Goal: Task Accomplishment & Management: Manage account settings

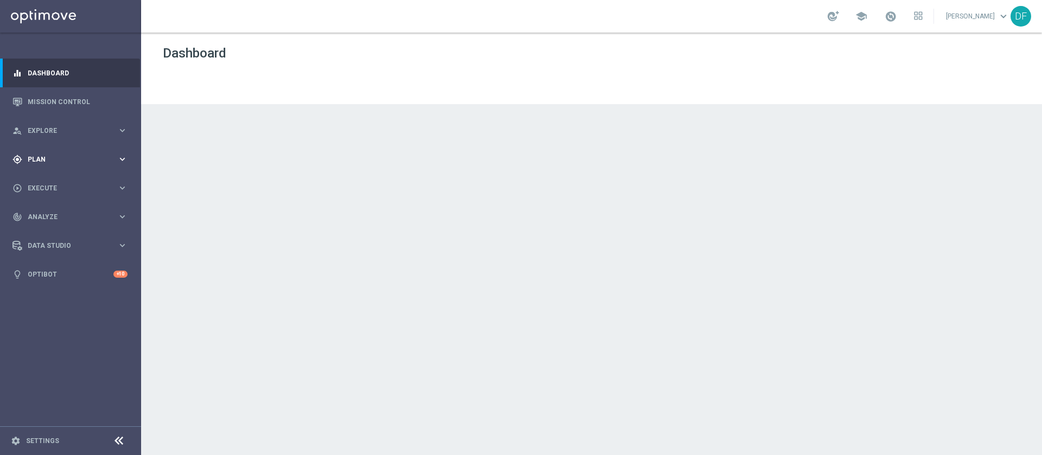
click at [44, 157] on span "Plan" at bounding box center [73, 159] width 90 height 7
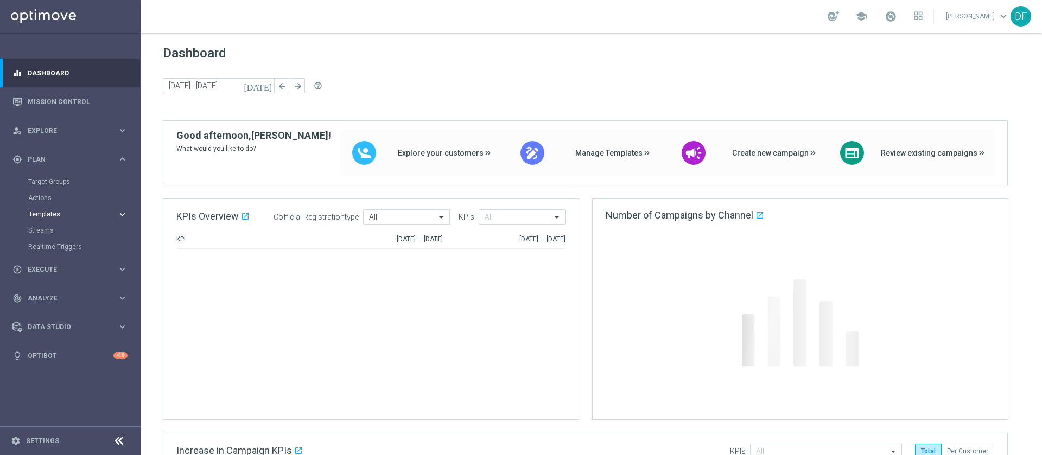
click at [46, 212] on span "Templates" at bounding box center [68, 214] width 78 height 7
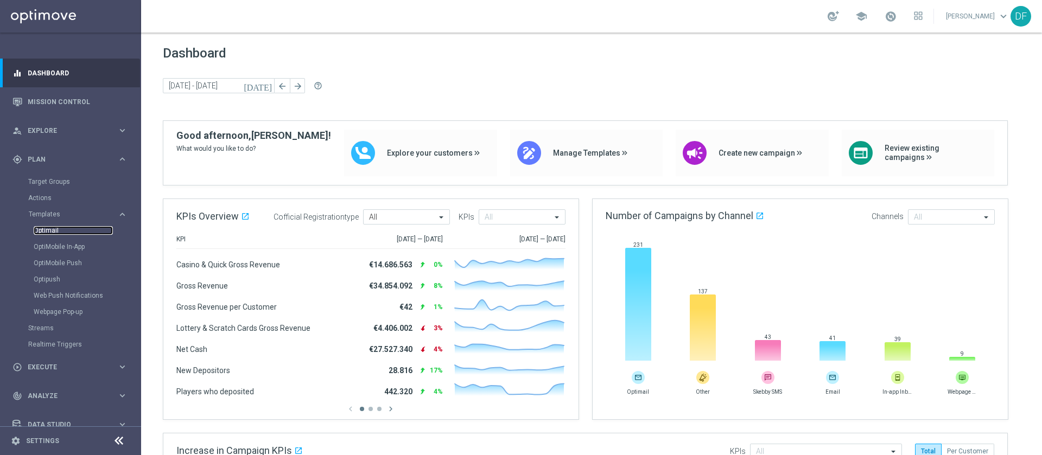
click at [49, 227] on link "Optimail" at bounding box center [73, 230] width 79 height 9
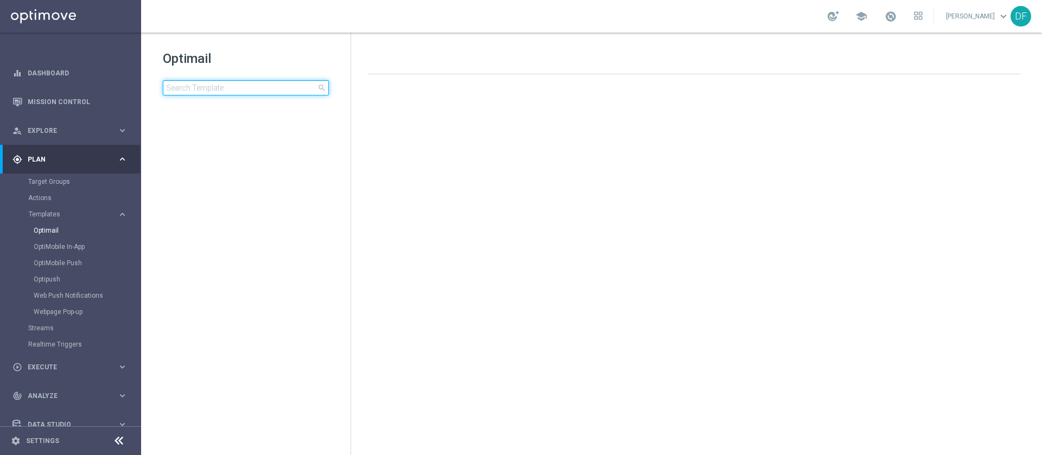
click at [228, 89] on input at bounding box center [246, 87] width 166 height 15
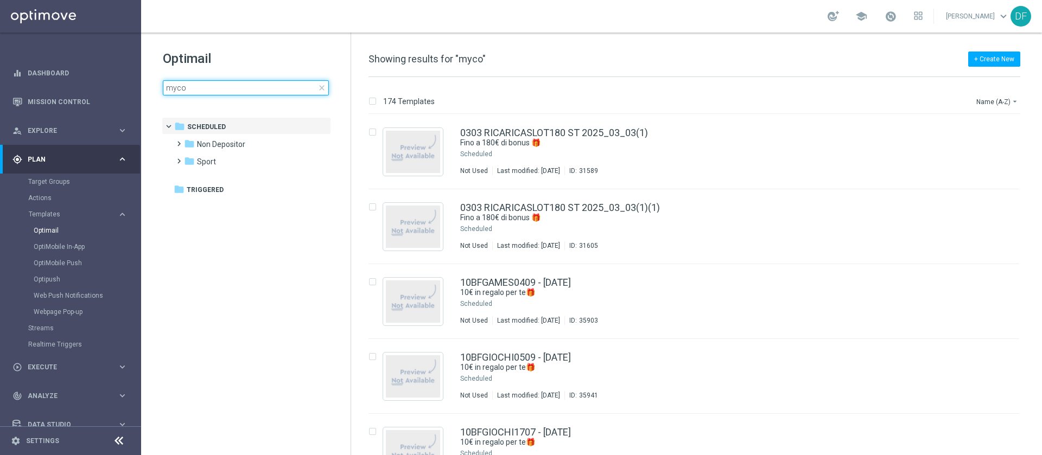
type input "mycom"
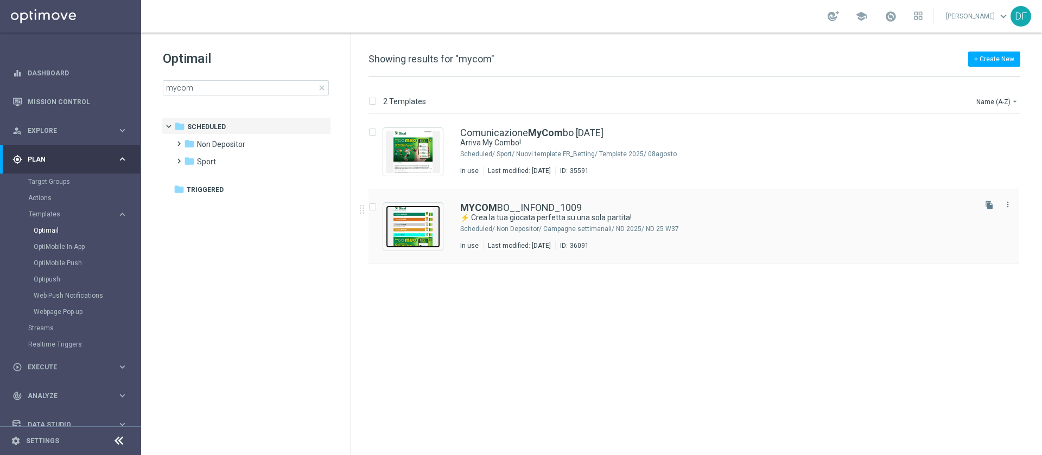
click at [438, 221] on img "Press SPACE to select this row." at bounding box center [413, 227] width 54 height 42
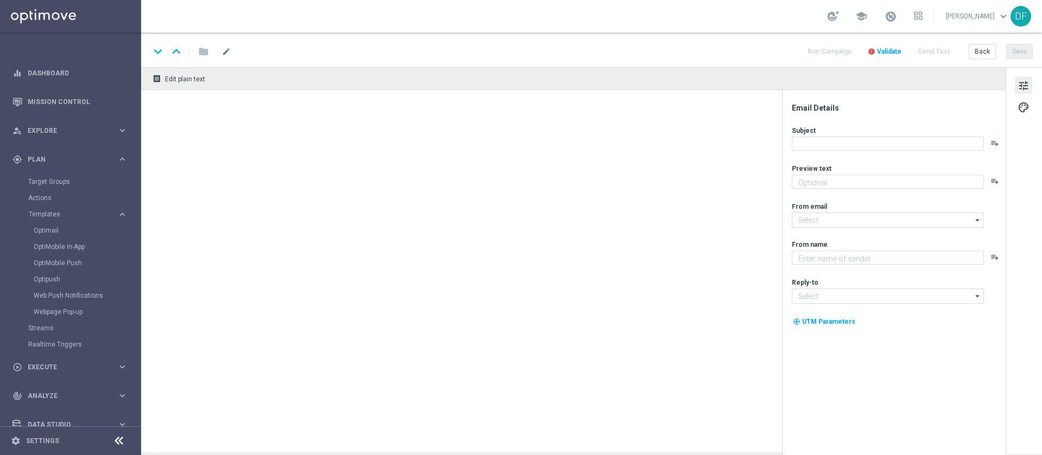
type textarea "Bonus di 70€"
type input "[EMAIL_ADDRESS][DOMAIN_NAME]"
type textarea "SISAL"
type input "[EMAIL_ADDRESS][DOMAIN_NAME]"
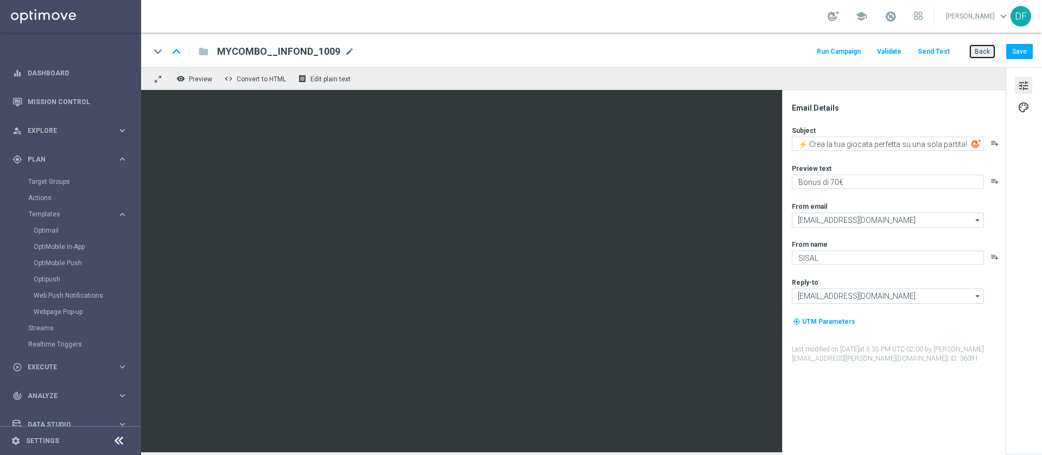
click at [985, 54] on button "Back" at bounding box center [981, 51] width 27 height 15
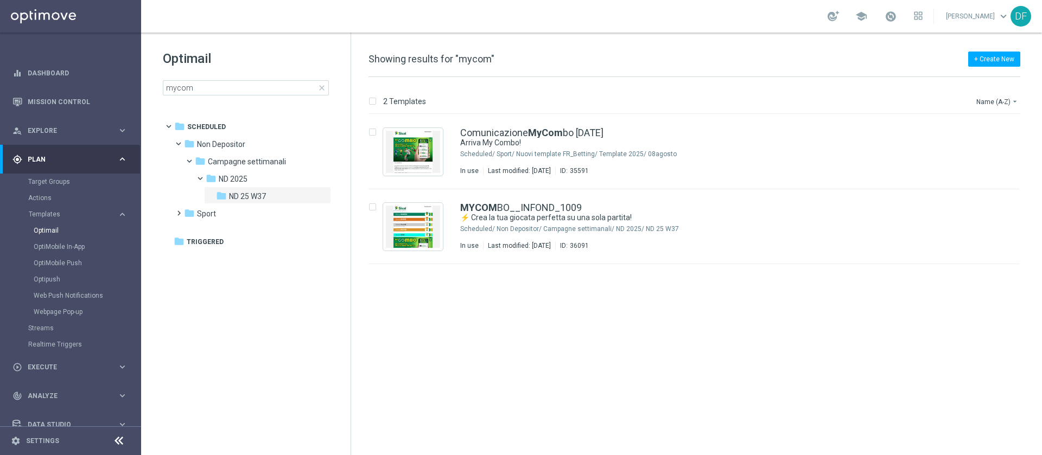
click at [408, 99] on p "2 Templates" at bounding box center [404, 102] width 43 height 10
click at [650, 231] on div "Non Depositor/ Campagne settimanali/ ND 2025/ ND 25 W37" at bounding box center [734, 229] width 477 height 9
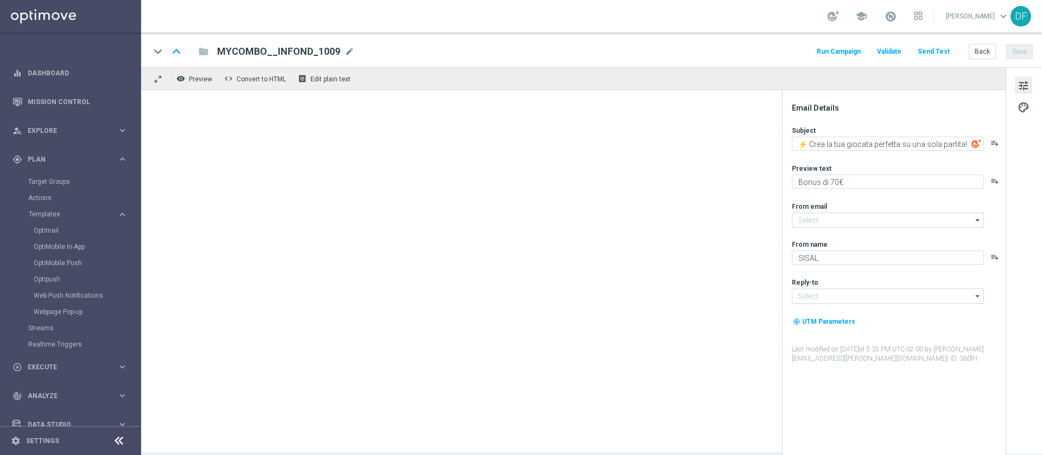
type input "[EMAIL_ADDRESS][DOMAIN_NAME]"
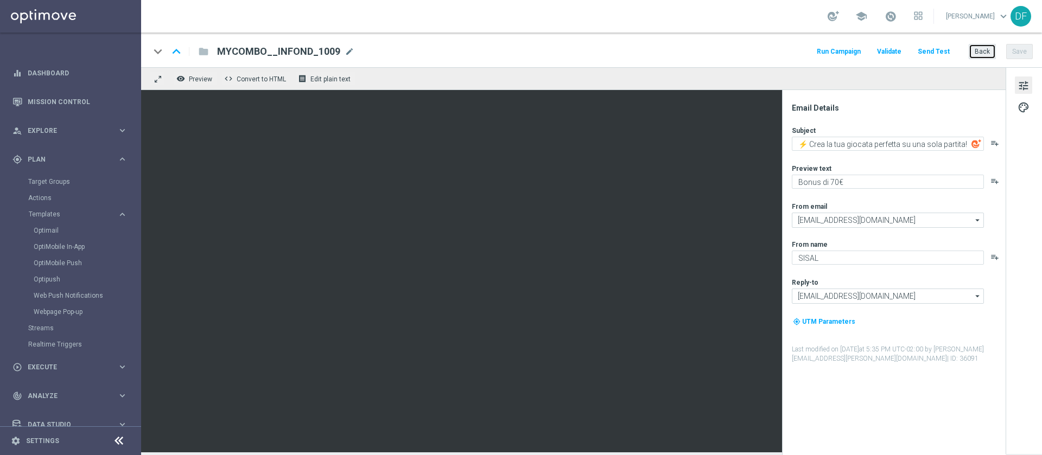
click at [980, 52] on button "Back" at bounding box center [981, 51] width 27 height 15
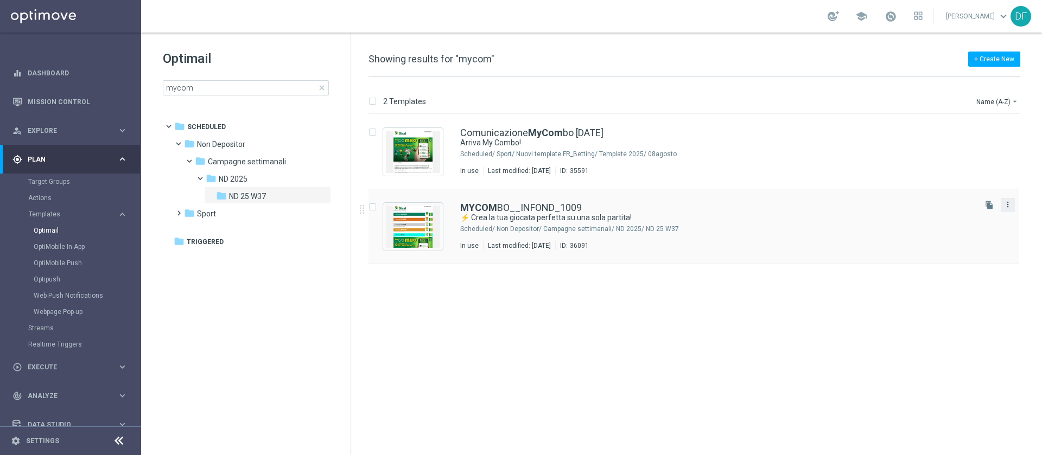
click at [1007, 203] on icon "more_vert" at bounding box center [1007, 204] width 9 height 9
click at [55, 180] on link "Target Groups" at bounding box center [70, 181] width 85 height 9
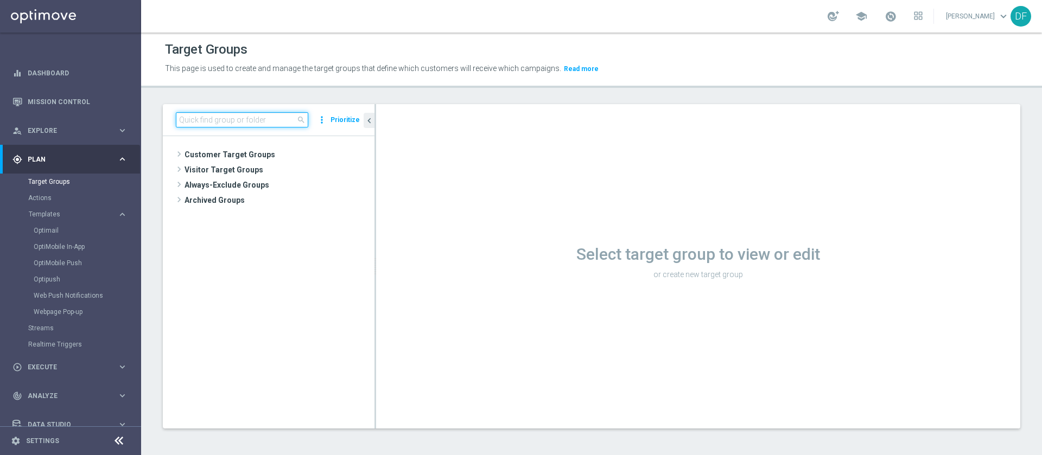
click at [218, 121] on input at bounding box center [242, 119] width 132 height 15
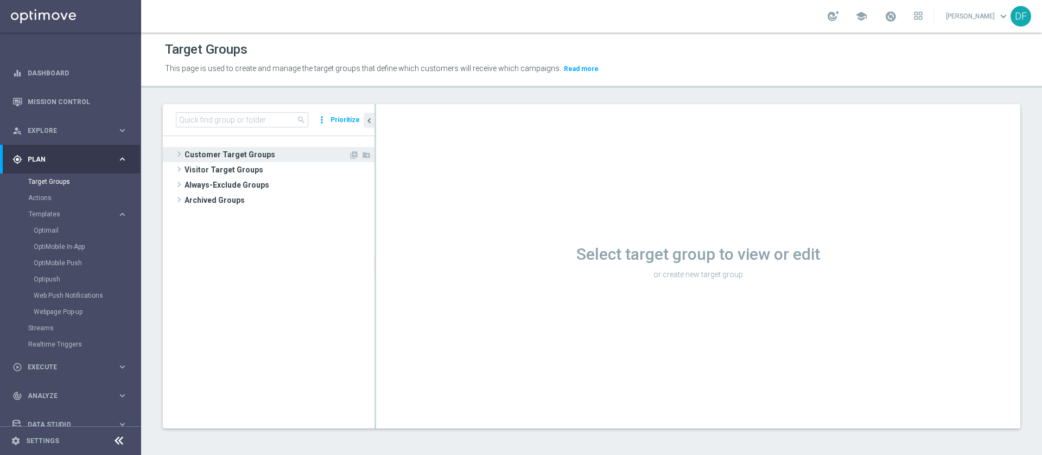
click at [181, 155] on span at bounding box center [179, 154] width 11 height 13
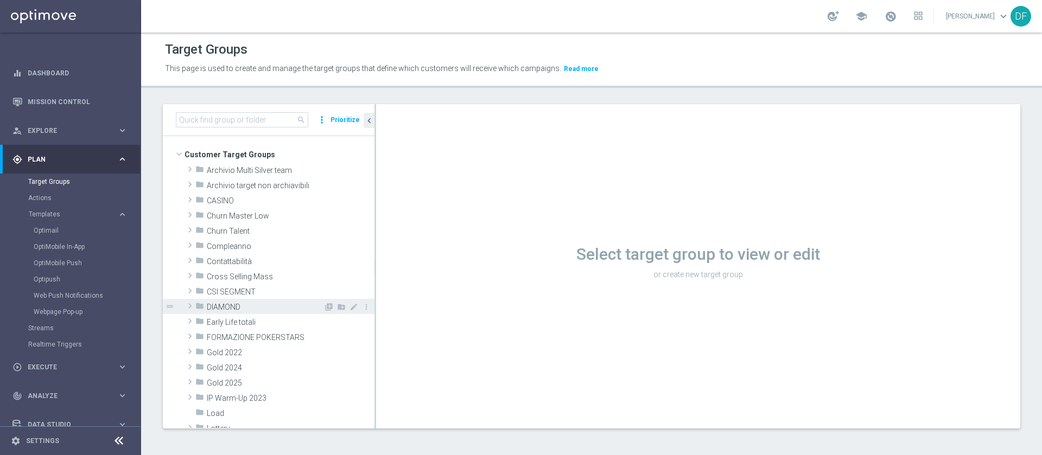
click at [190, 307] on span at bounding box center [189, 305] width 11 height 13
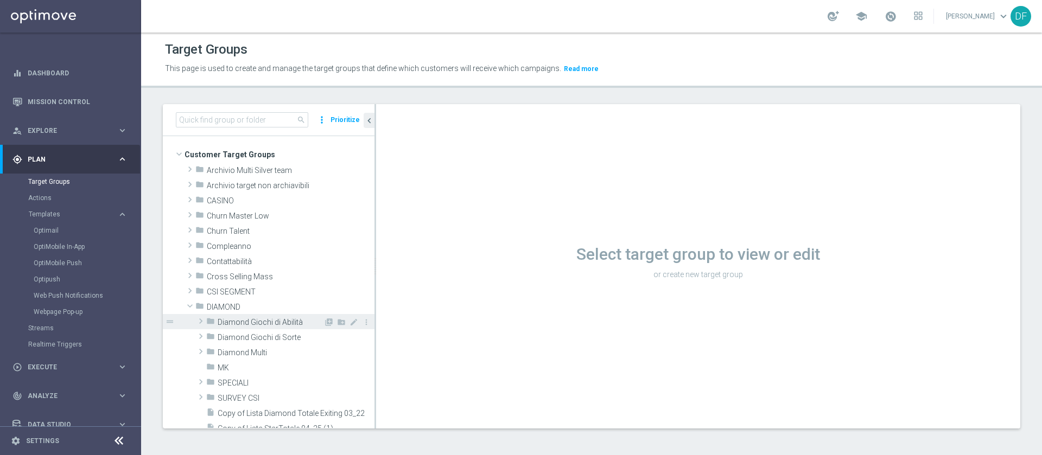
click at [202, 323] on span at bounding box center [200, 321] width 11 height 13
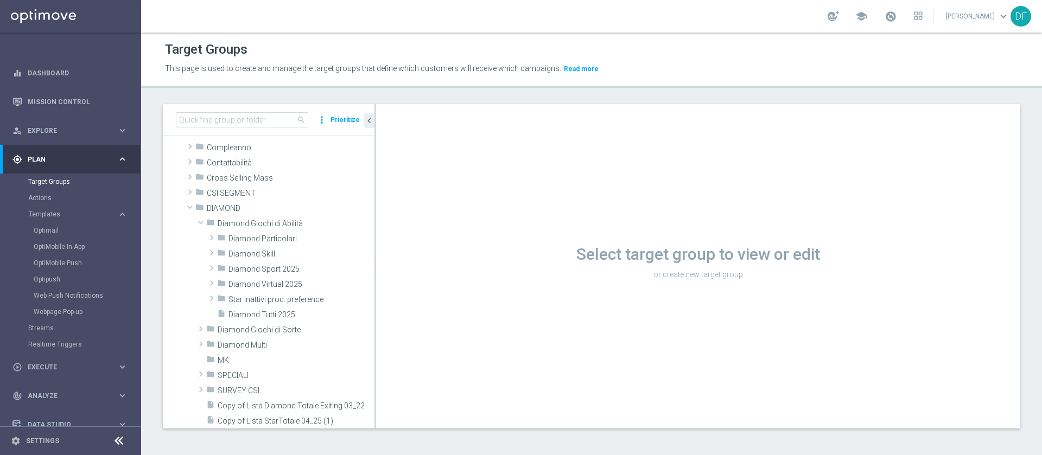
scroll to position [140, 0]
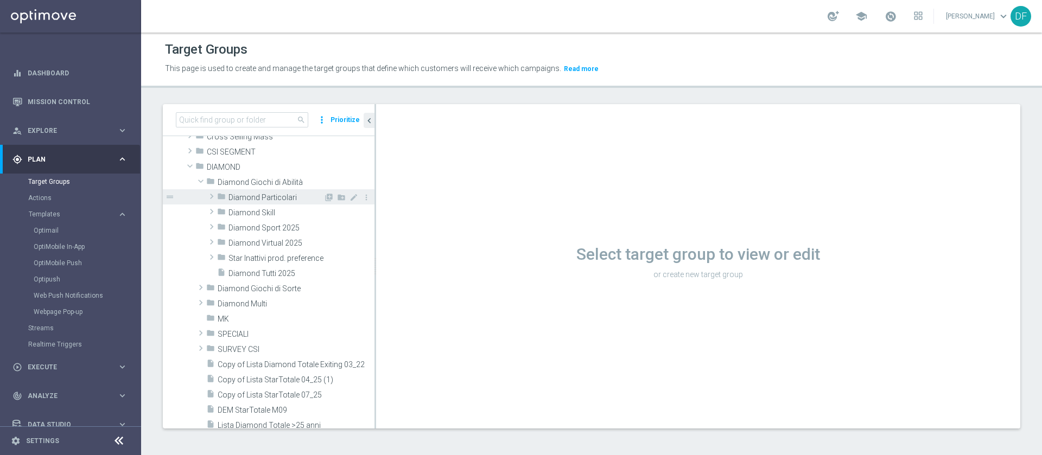
click at [210, 197] on span at bounding box center [211, 196] width 11 height 13
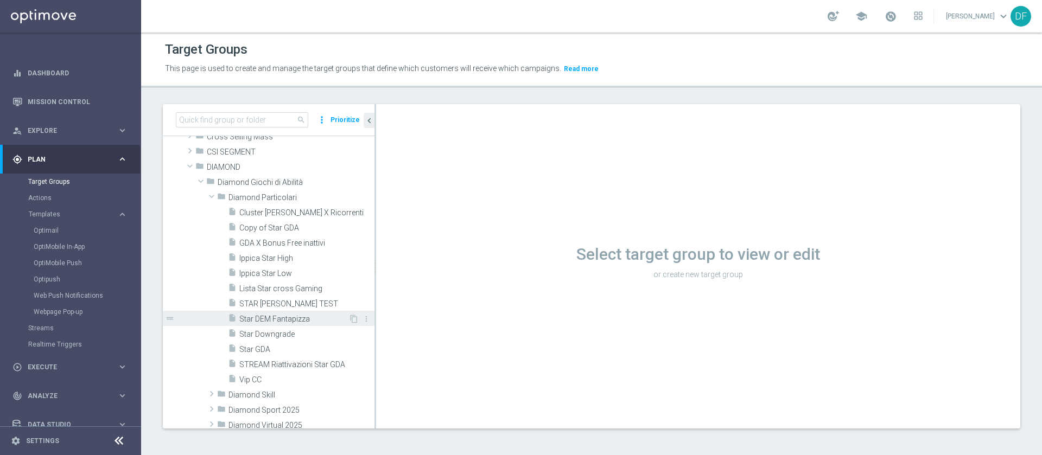
click at [273, 316] on span "Star DEM Fantapizza" at bounding box center [293, 319] width 109 height 9
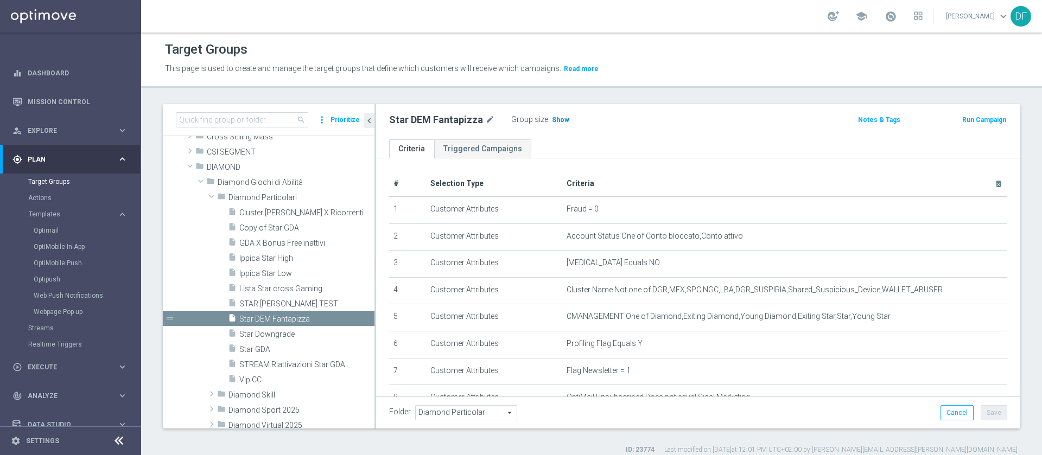
click at [552, 114] on h3 "Show" at bounding box center [561, 120] width 20 height 12
click at [210, 113] on input at bounding box center [242, 119] width 132 height 15
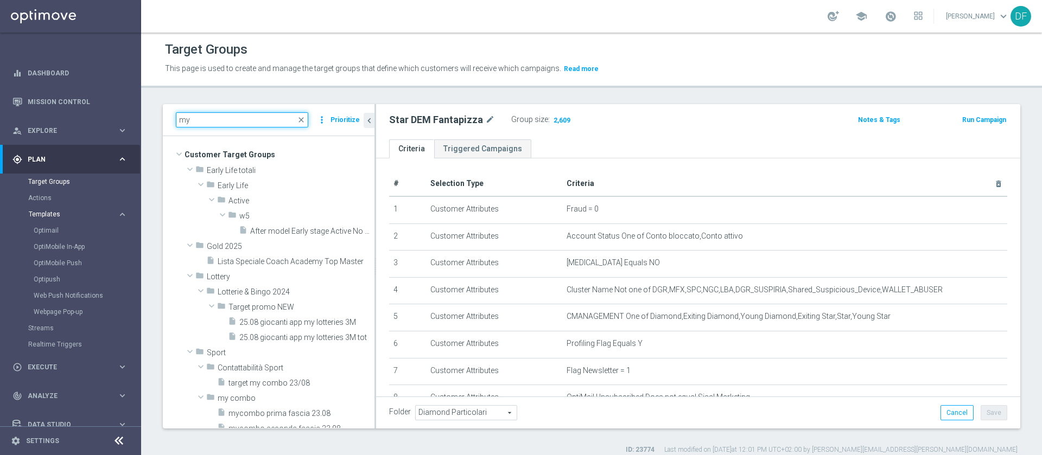
type input "my"
click at [54, 214] on span "Templates" at bounding box center [68, 214] width 78 height 7
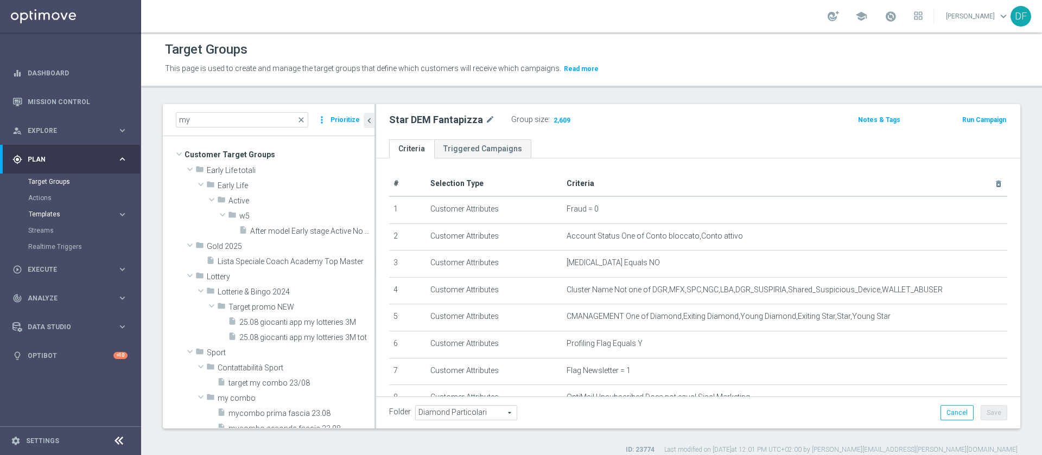
click at [47, 212] on span "Templates" at bounding box center [68, 214] width 78 height 7
click at [50, 229] on link "Optimail" at bounding box center [73, 230] width 79 height 9
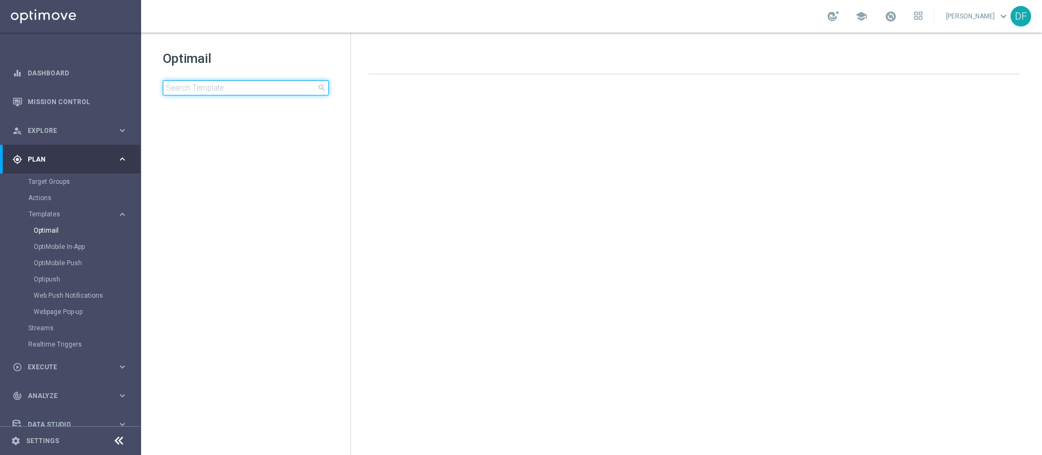
click at [209, 85] on input at bounding box center [246, 87] width 166 height 15
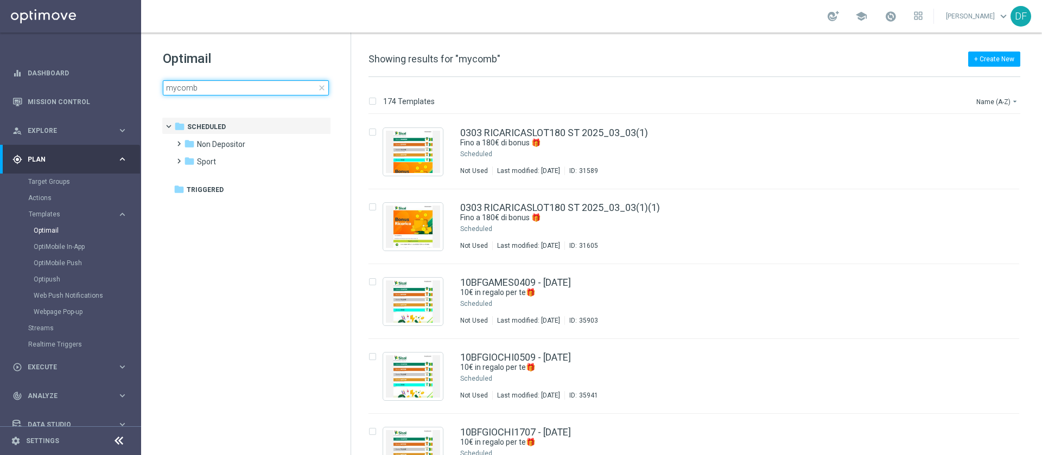
type input "mycomb"
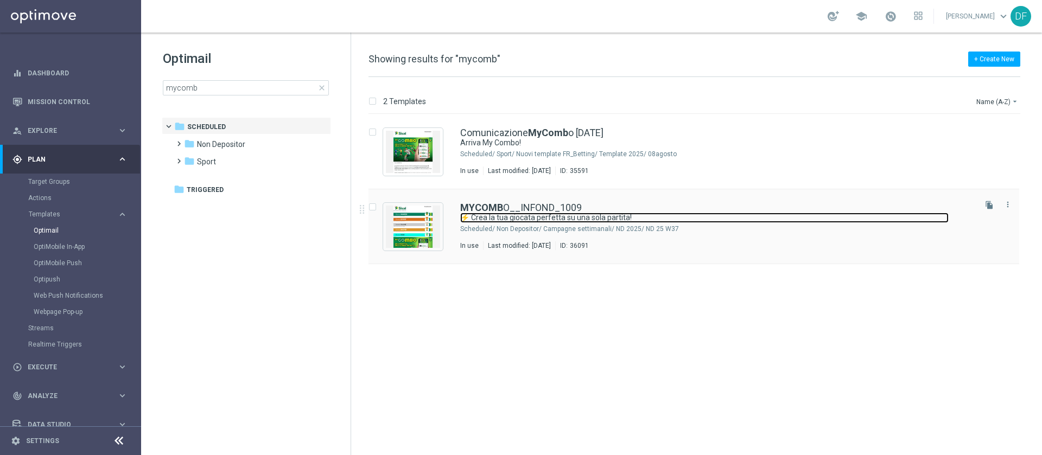
click at [498, 219] on link "⚡ Crea la tua giocata perfetta su una sola partita!" at bounding box center [704, 218] width 488 height 10
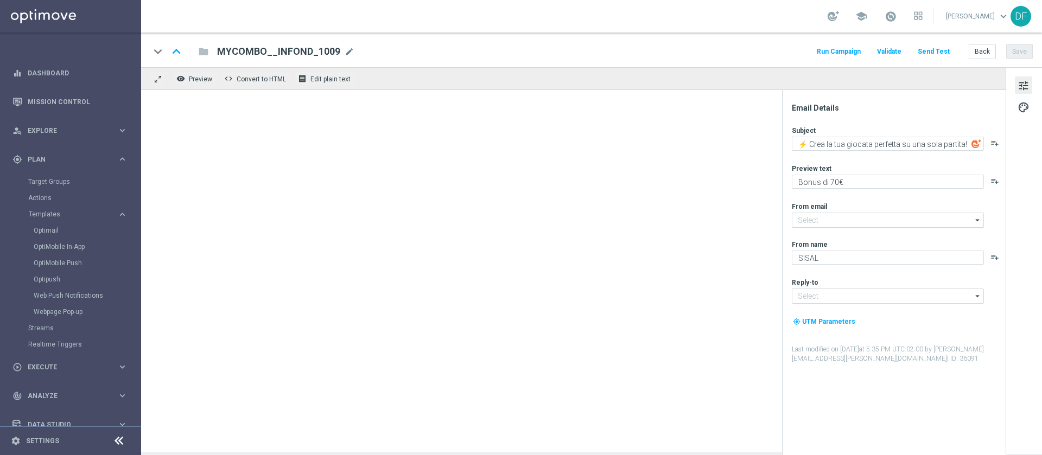
type input "[EMAIL_ADDRESS][DOMAIN_NAME]"
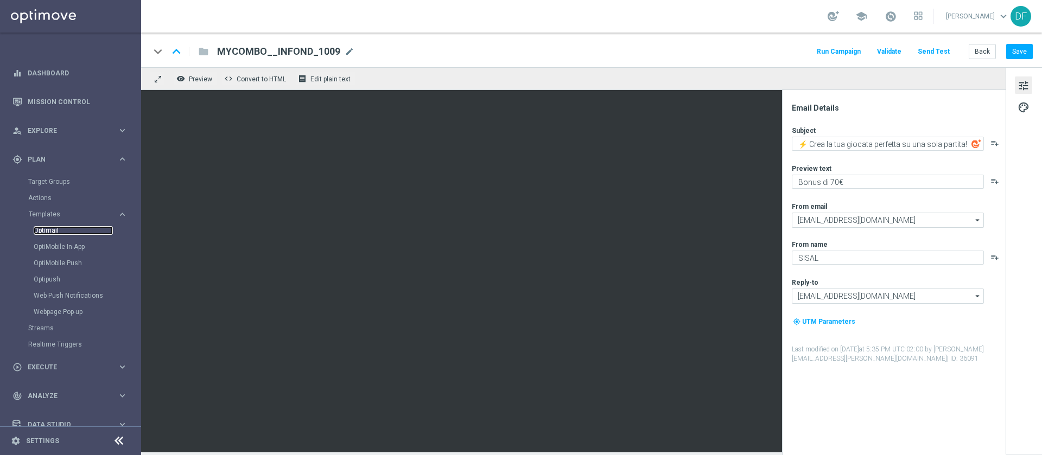
click at [50, 232] on link "Optimail" at bounding box center [73, 230] width 79 height 9
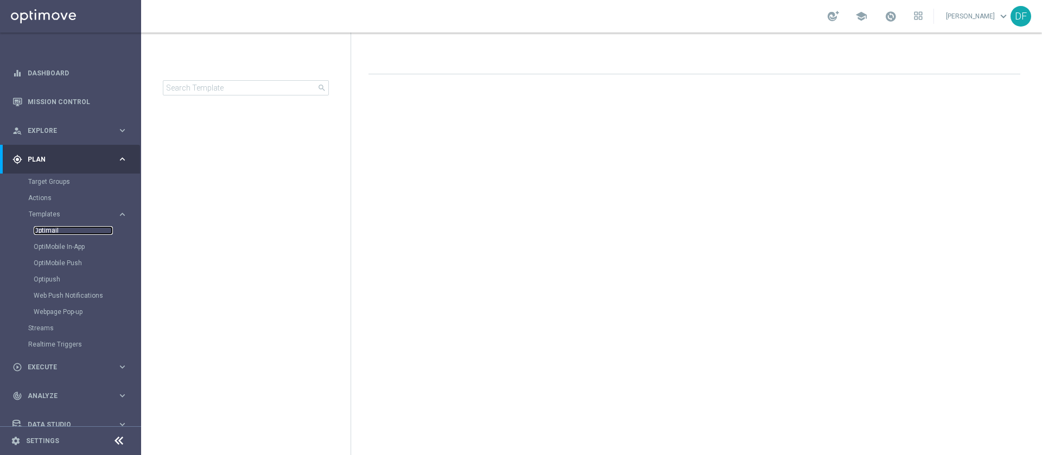
click at [50, 232] on link "Optimail" at bounding box center [73, 230] width 79 height 9
click at [43, 229] on link "Optimail" at bounding box center [73, 230] width 79 height 9
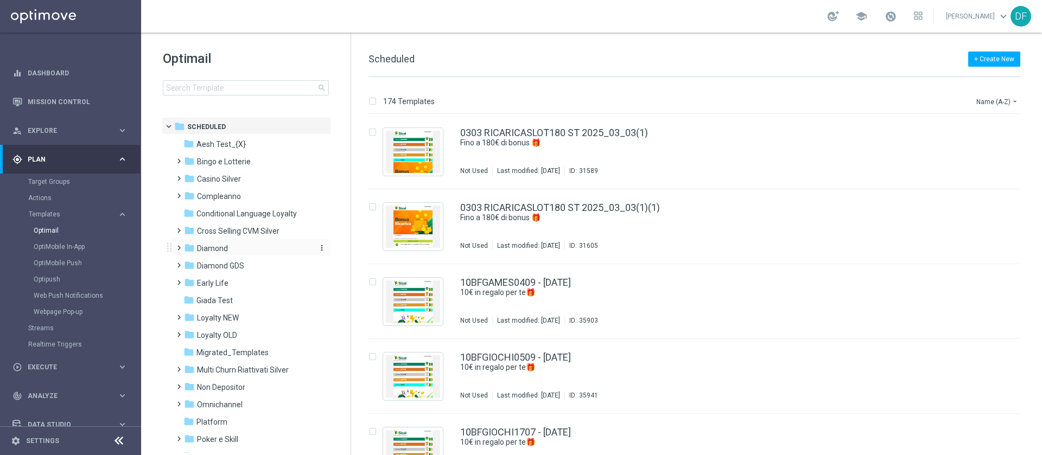
click at [202, 250] on span "Diamond" at bounding box center [212, 249] width 31 height 10
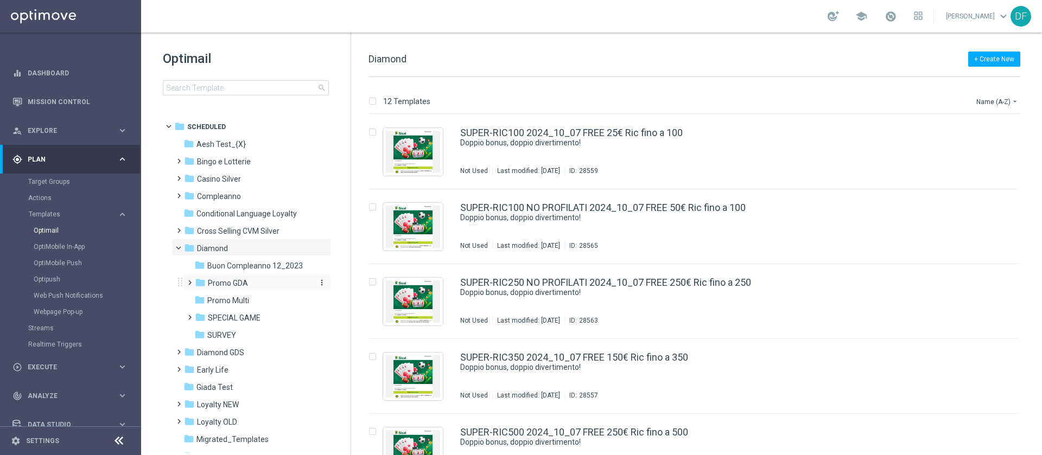
click at [208, 280] on span "Promo GDA" at bounding box center [228, 283] width 40 height 10
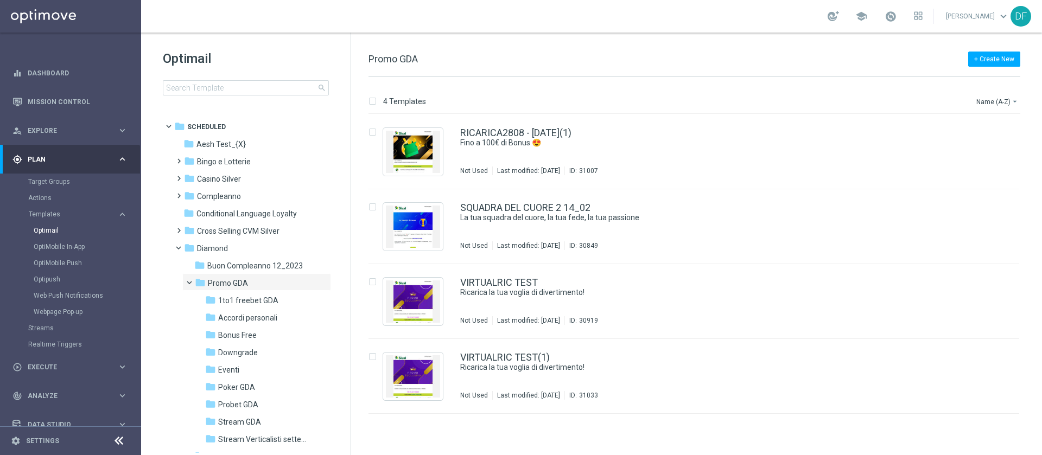
drag, startPoint x: 350, startPoint y: 246, endPoint x: 349, endPoint y: 260, distance: 13.6
click at [349, 260] on div "Optimail search folder 1 Folder folder Scheduled more_vert folder Aesh Test_{X}…" at bounding box center [246, 244] width 210 height 423
click at [245, 405] on span "Probet GDA" at bounding box center [238, 405] width 40 height 10
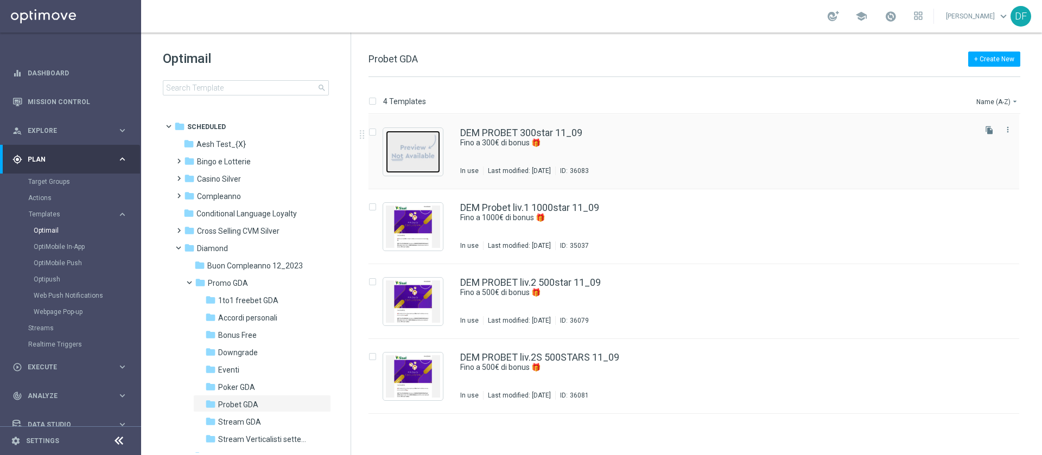
click at [425, 159] on img "Press SPACE to select this row." at bounding box center [413, 152] width 54 height 42
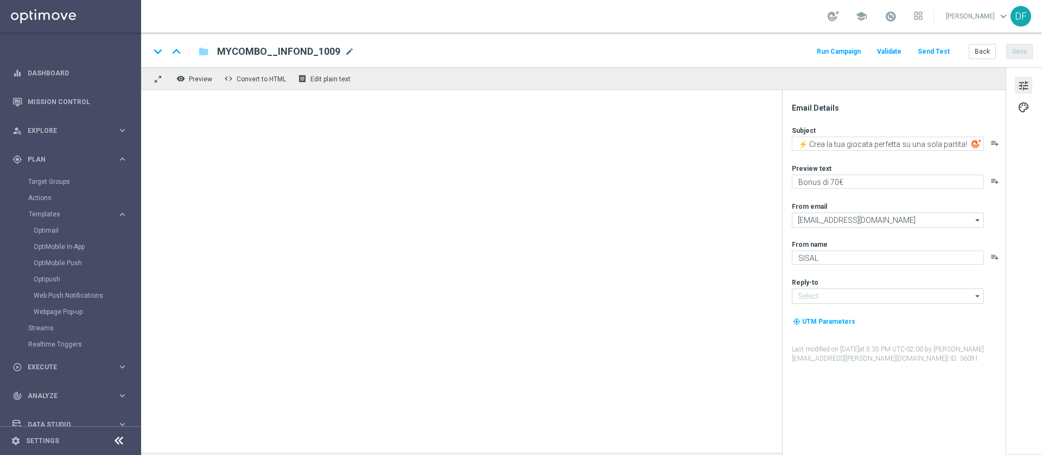
type input "[EMAIL_ADDRESS][DOMAIN_NAME]"
type textarea "Fino a 300€ di bonus 🎁"
type textarea "Super promo per te"
type input "[EMAIL_ADDRESS][DOMAIN_NAME]"
type textarea "Sisal"
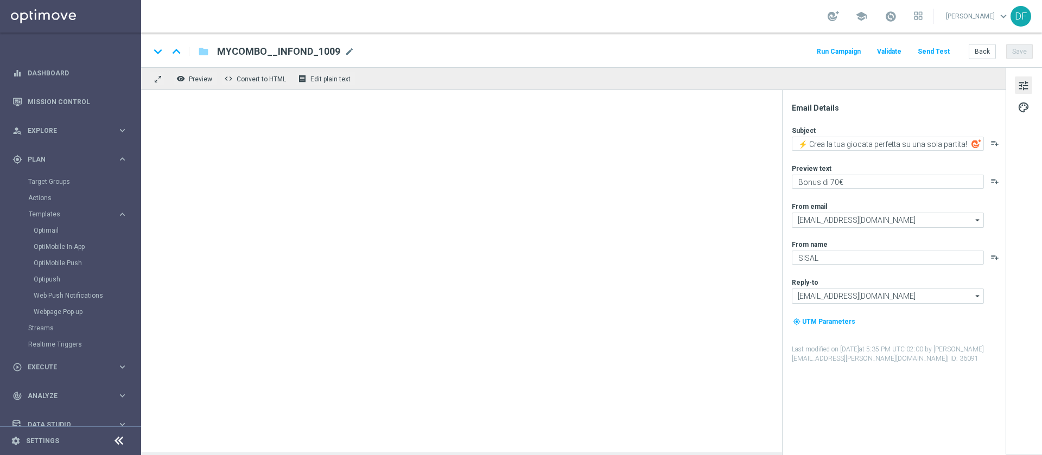
type input "[EMAIL_ADDRESS][DOMAIN_NAME]"
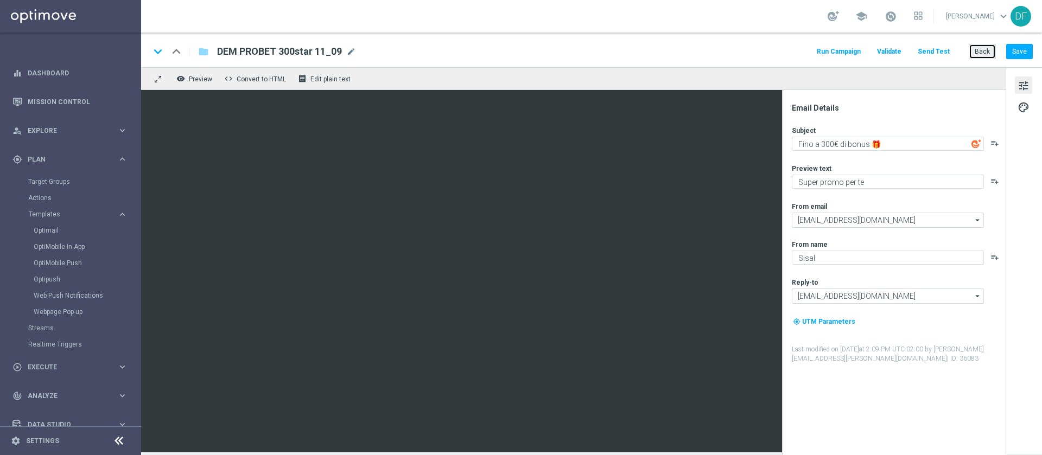
click at [975, 56] on button "Back" at bounding box center [981, 51] width 27 height 15
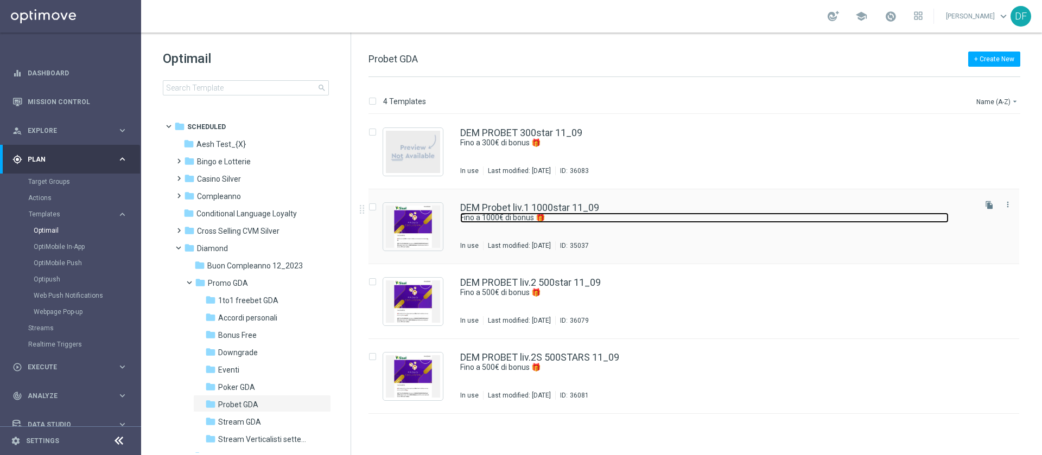
click at [494, 216] on link "Fino a 1000€ di bonus 🎁" at bounding box center [704, 218] width 488 height 10
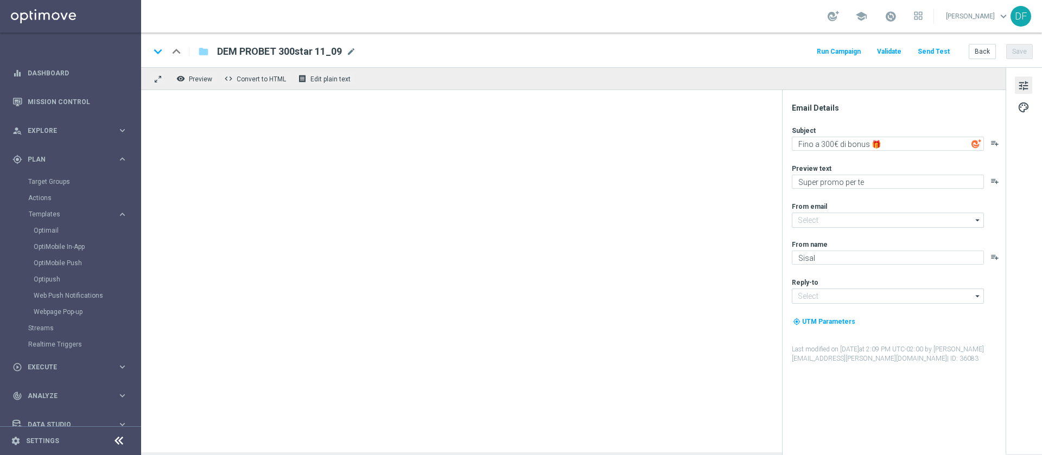
type input "[EMAIL_ADDRESS][DOMAIN_NAME]"
type textarea "Fino a 1000€ di bonus 🎁"
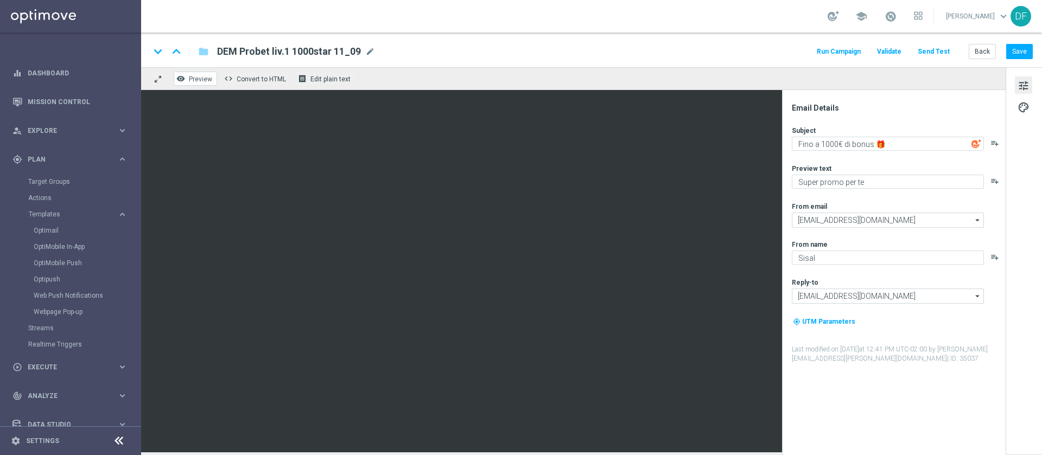
click at [196, 74] on button "remove_red_eye Preview" at bounding box center [195, 79] width 43 height 14
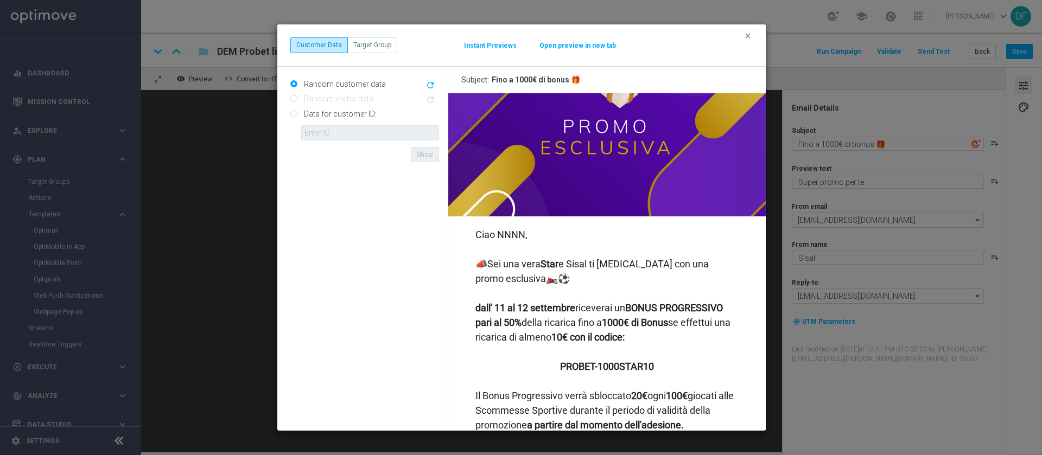
scroll to position [127, 0]
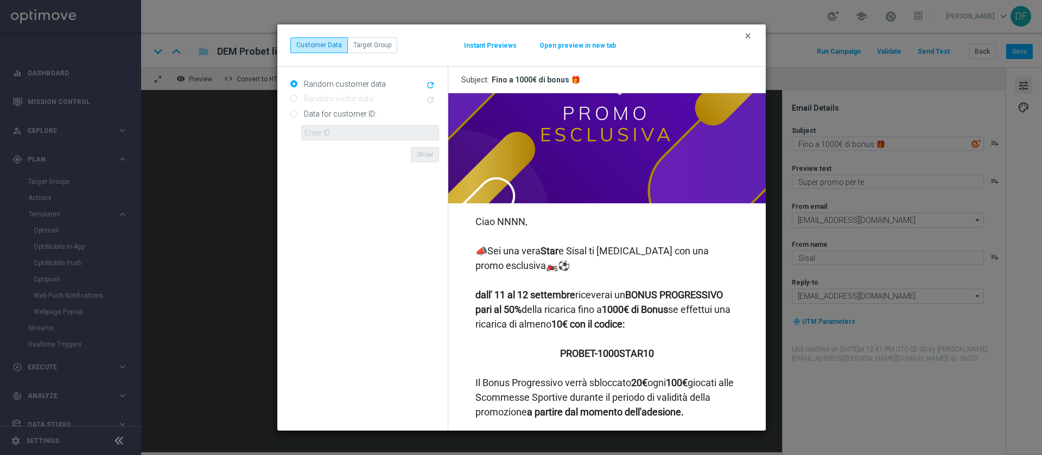
click at [747, 35] on icon "clear" at bounding box center [747, 35] width 9 height 9
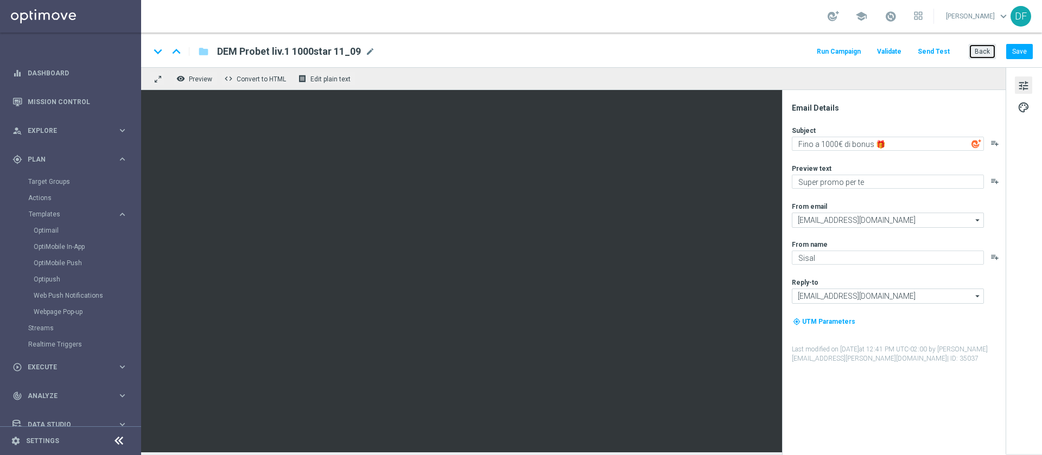
click at [977, 47] on button "Back" at bounding box center [981, 51] width 27 height 15
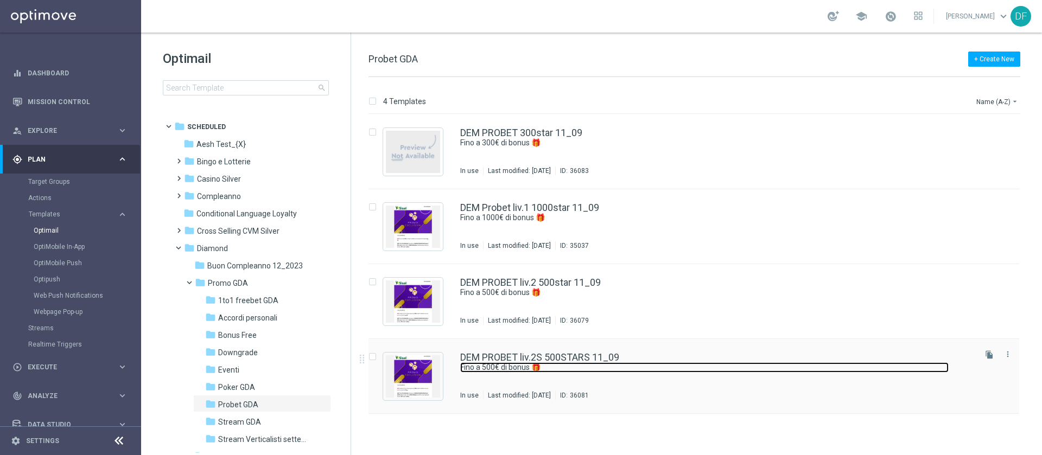
click at [502, 370] on link "Fino a 500€ di bonus 🎁" at bounding box center [704, 367] width 488 height 10
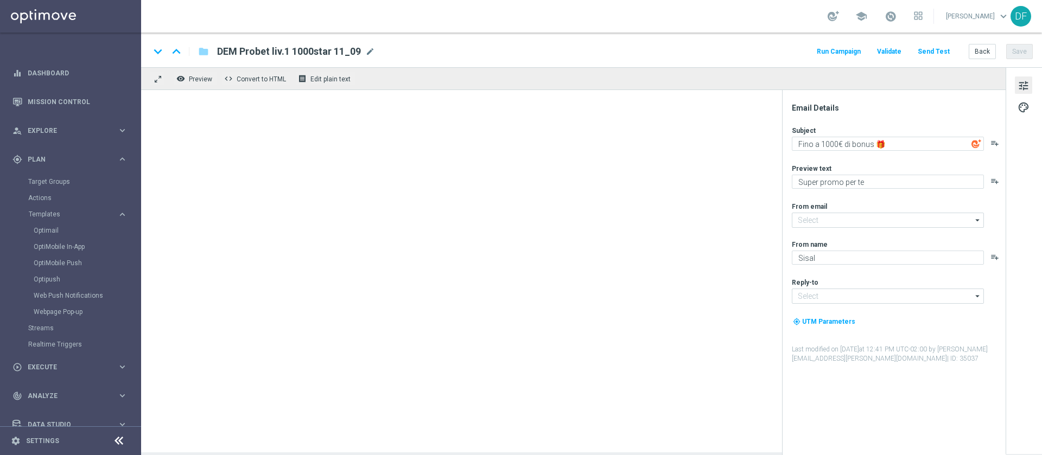
type input "[EMAIL_ADDRESS][DOMAIN_NAME]"
type textarea "Fino a 500€ di bonus 🎁"
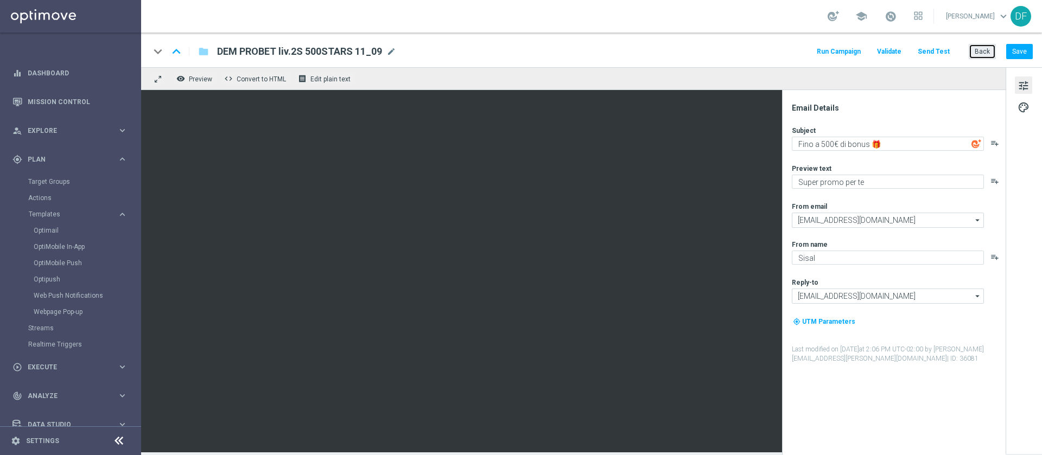
click at [975, 50] on button "Back" at bounding box center [981, 51] width 27 height 15
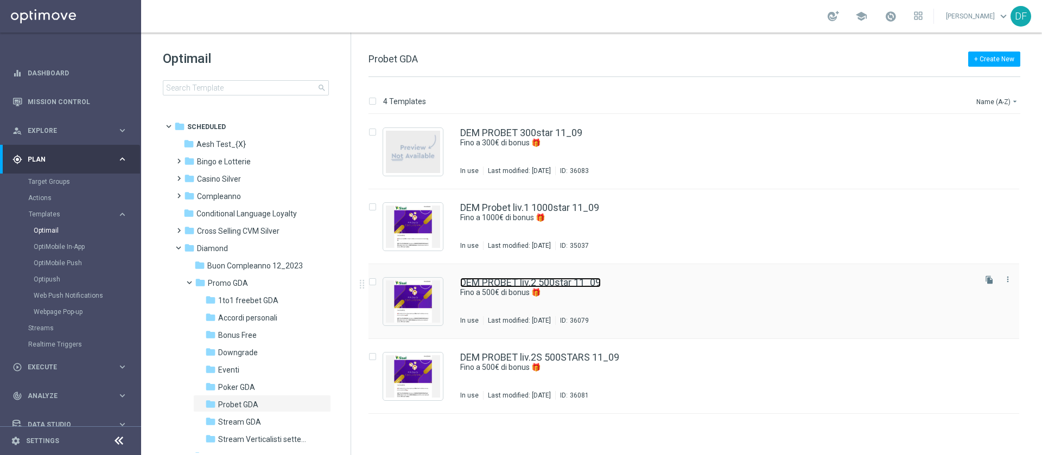
click at [505, 284] on link "DEM PROBET liv.2 500star 11_09" at bounding box center [530, 283] width 140 height 10
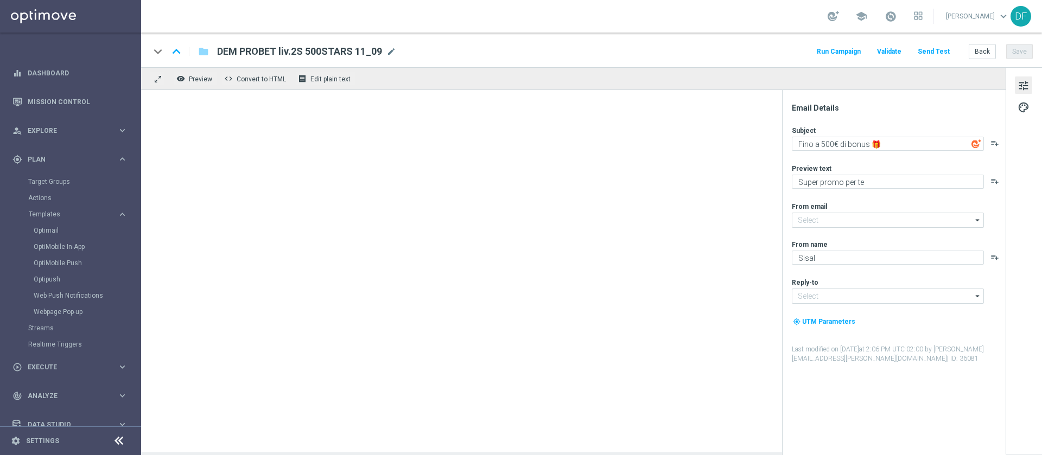
type input "[EMAIL_ADDRESS][DOMAIN_NAME]"
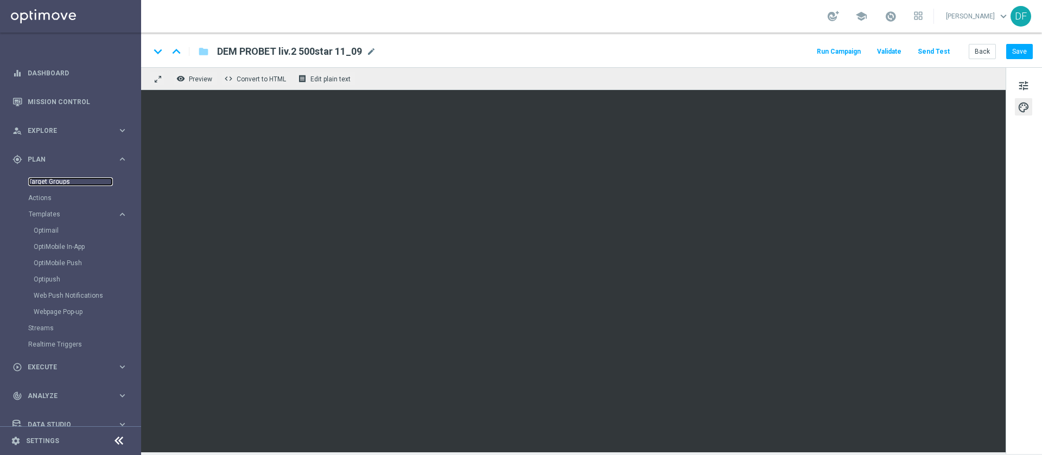
click at [40, 182] on link "Target Groups" at bounding box center [70, 181] width 85 height 9
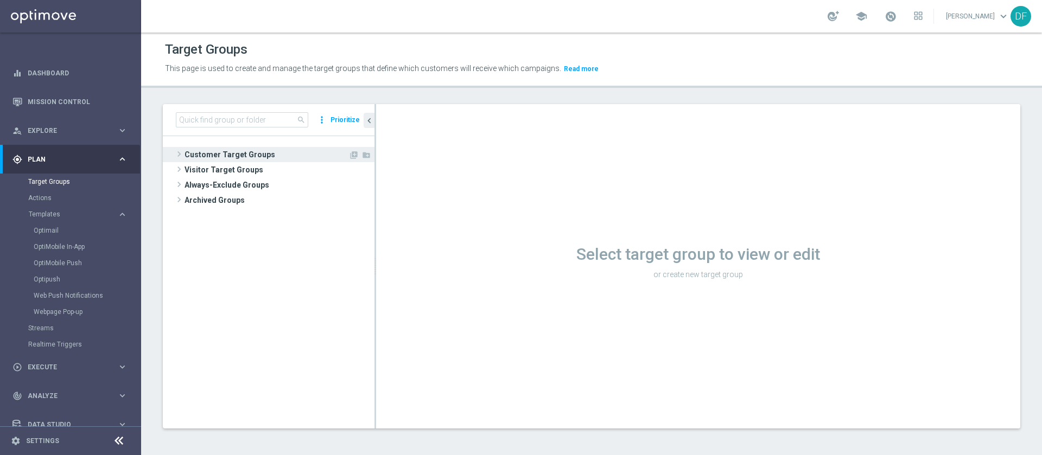
click at [225, 150] on span "Customer Target Groups" at bounding box center [266, 154] width 164 height 15
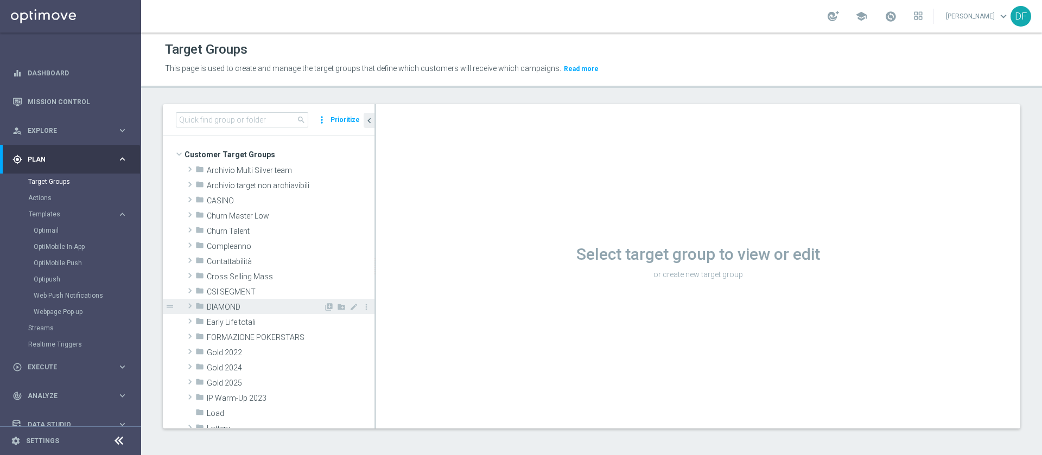
click at [238, 304] on span "DIAMOND" at bounding box center [265, 307] width 117 height 9
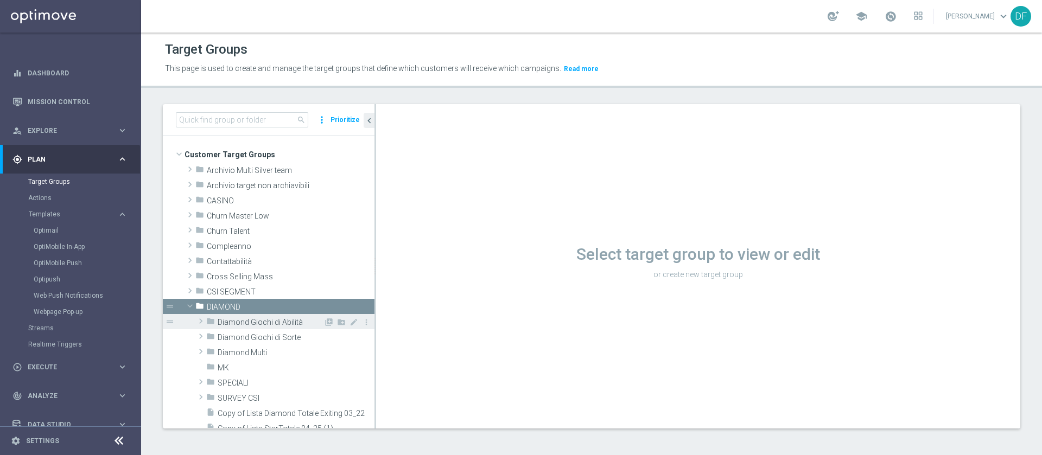
click at [238, 316] on div "folder Diamond Giochi di Abilità" at bounding box center [264, 321] width 117 height 15
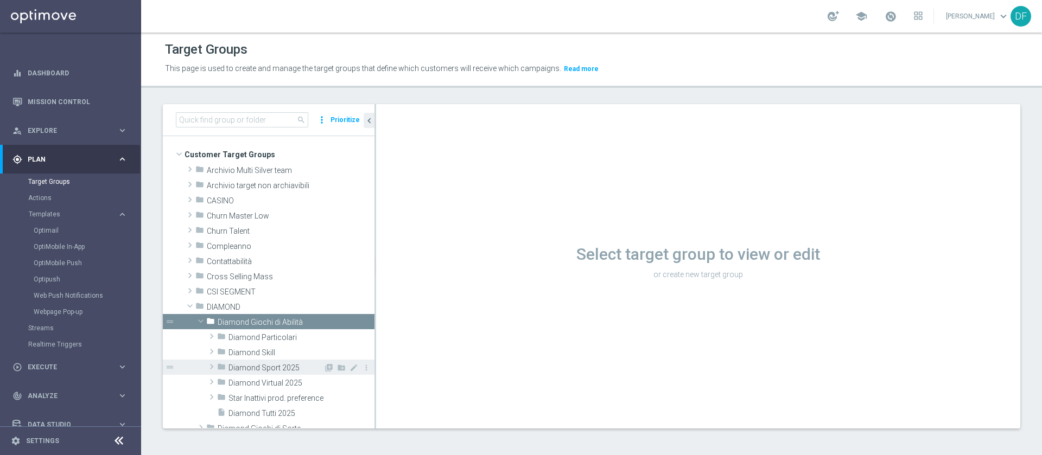
click at [252, 361] on div "folder Diamond Sport 2025" at bounding box center [270, 367] width 106 height 15
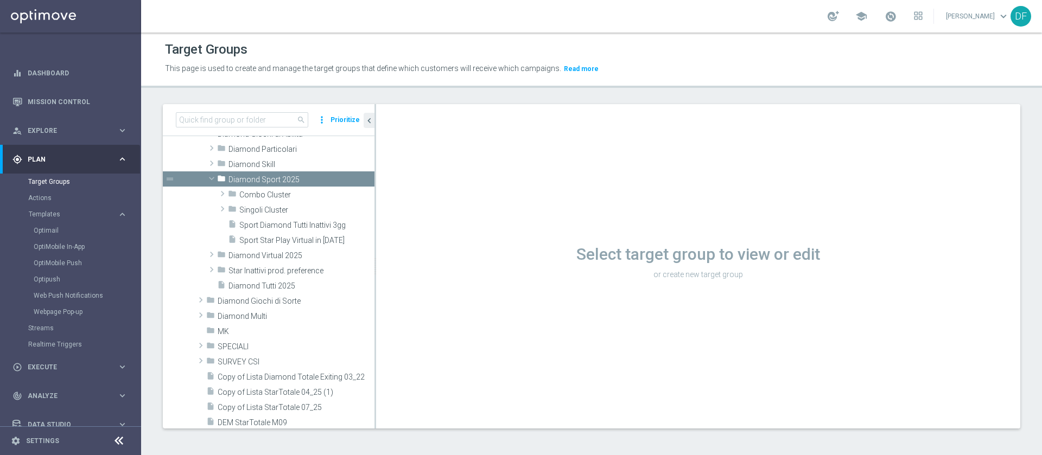
scroll to position [199, 0]
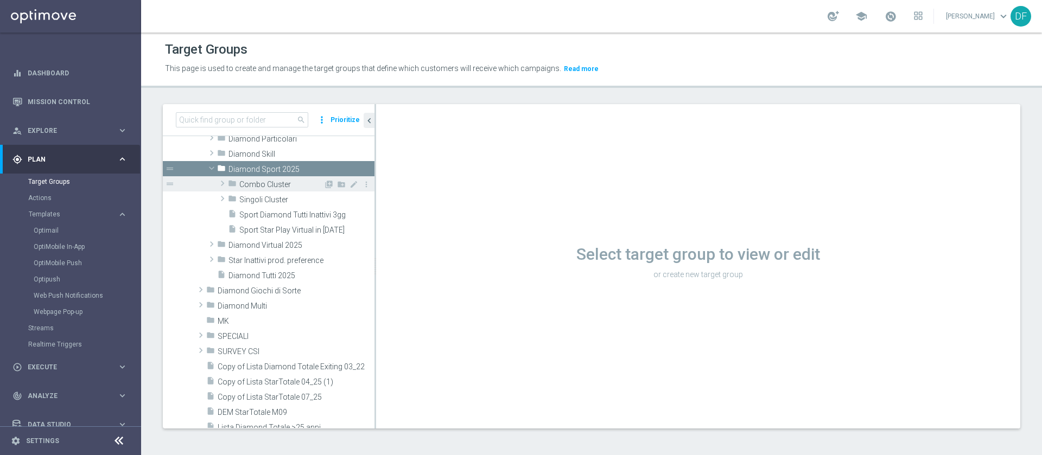
click at [266, 183] on span "Combo Cluster" at bounding box center [281, 184] width 84 height 9
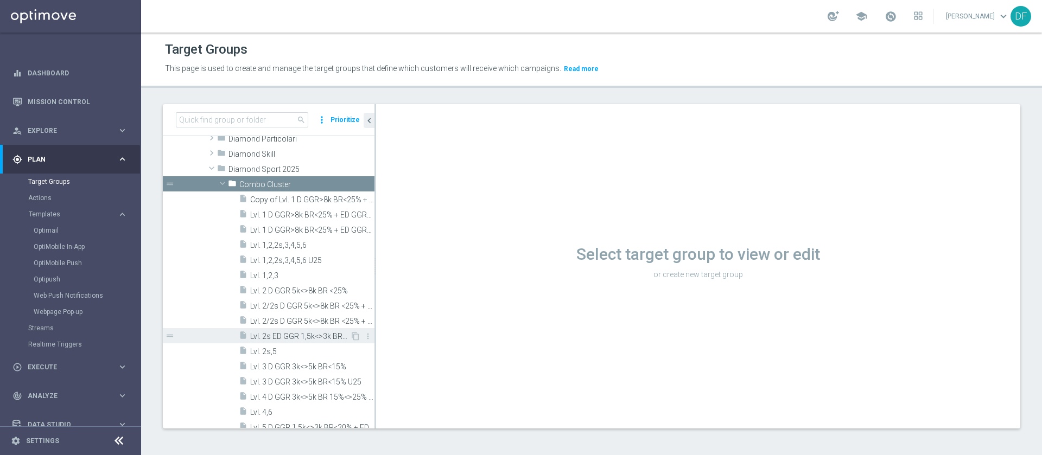
click at [325, 341] on span "Lvl. 2s ED GGR 1,5k<>3k BR<20%" at bounding box center [300, 336] width 100 height 9
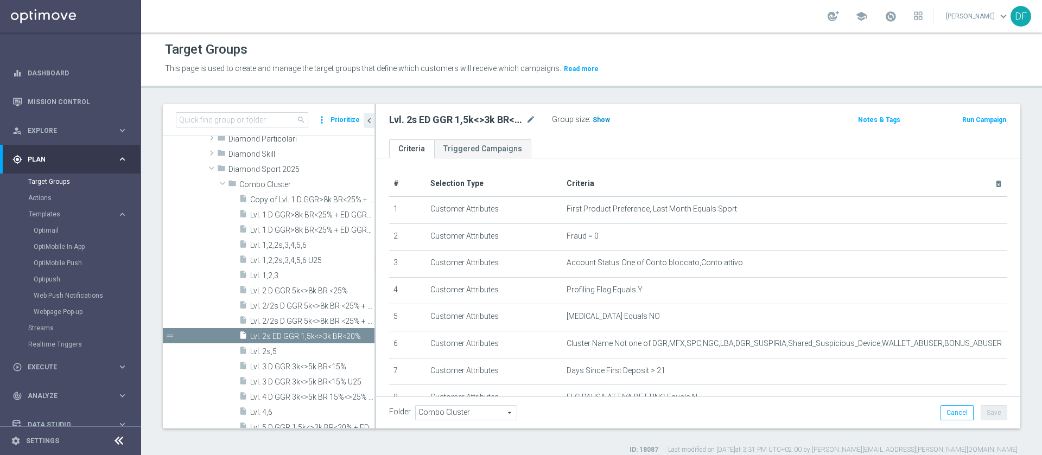
click at [597, 119] on span "Show" at bounding box center [600, 120] width 17 height 8
